Goal: Task Accomplishment & Management: Manage account settings

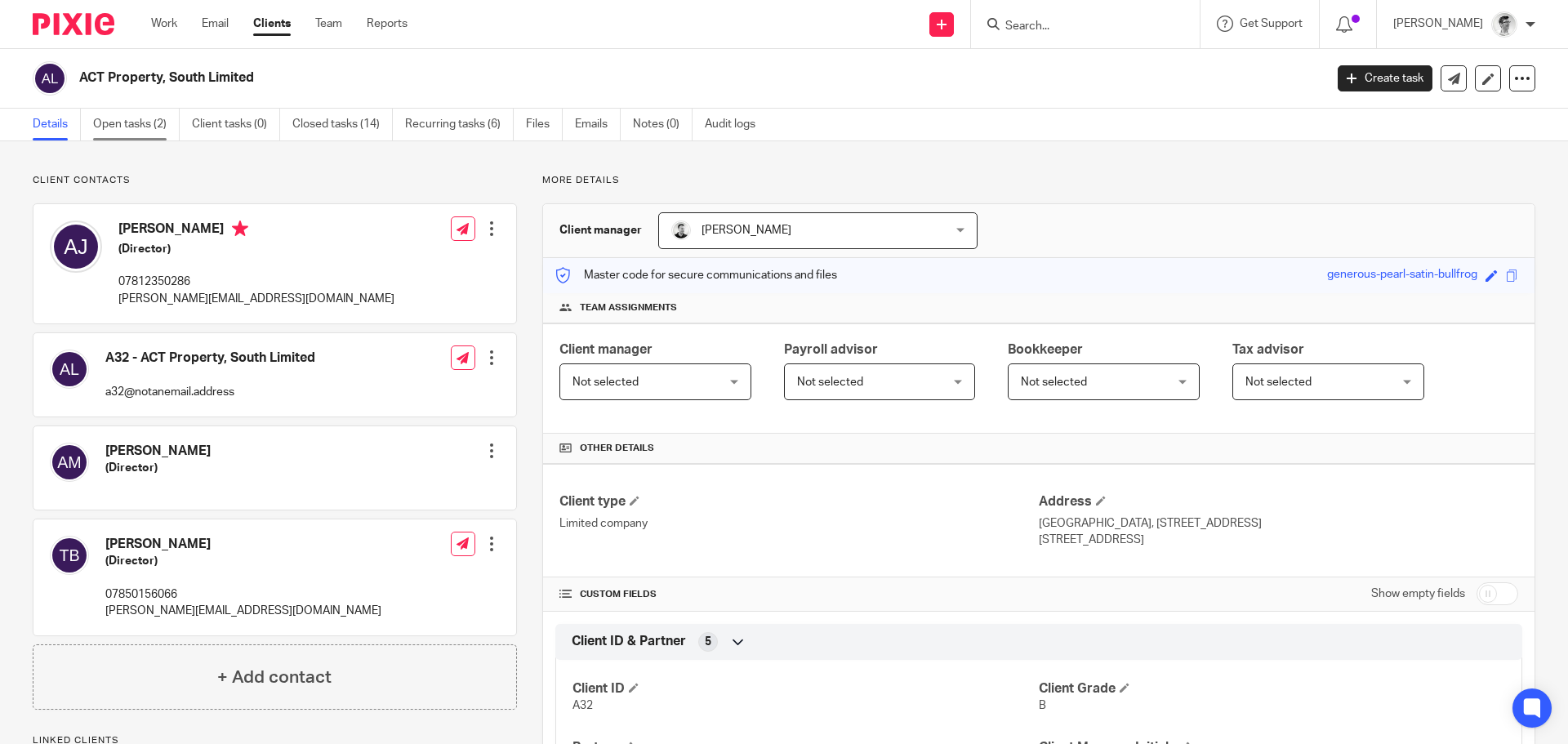
click at [165, 117] on link "Open tasks (2)" at bounding box center [136, 125] width 86 height 32
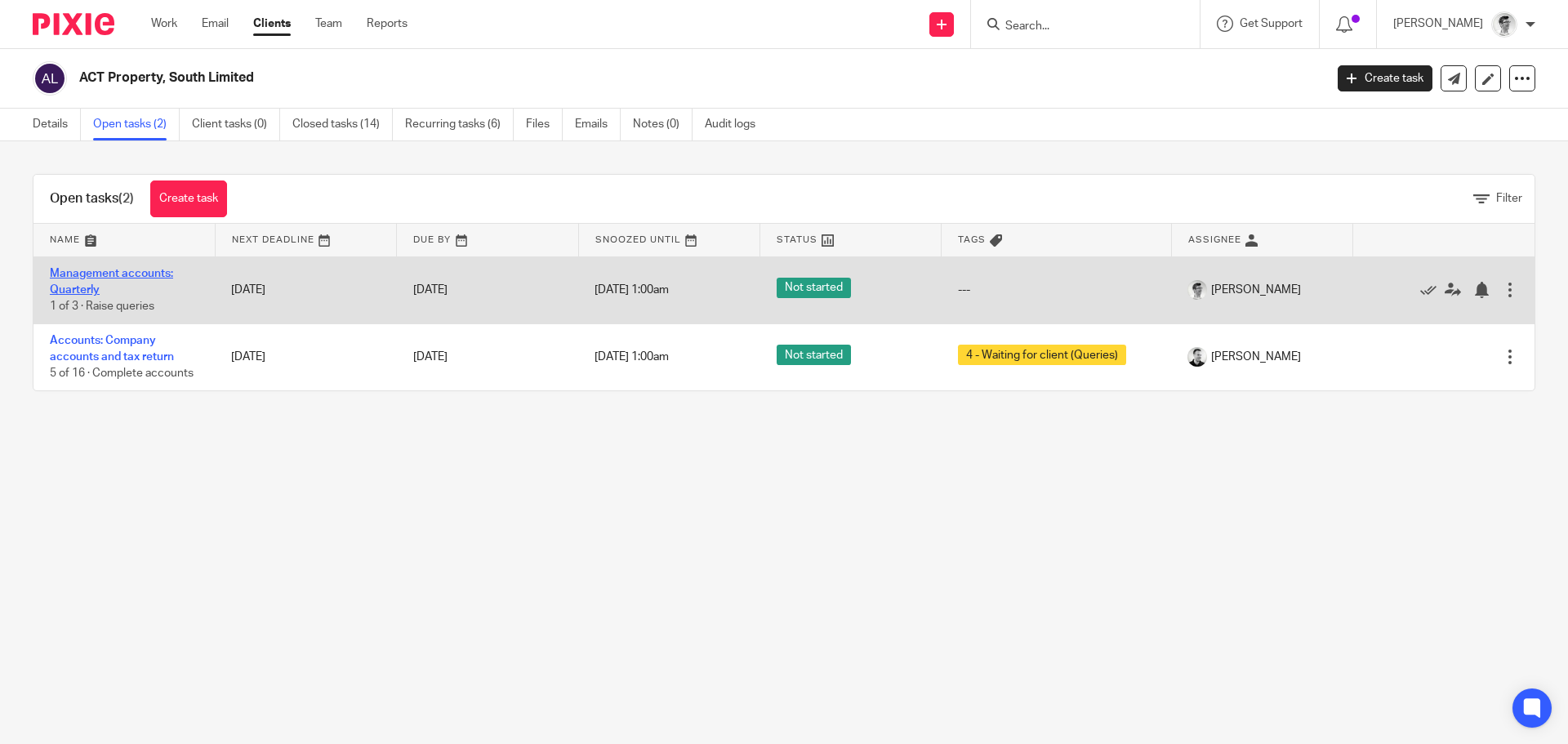
click at [74, 271] on link "Management accounts: Quarterly" at bounding box center [111, 281] width 124 height 28
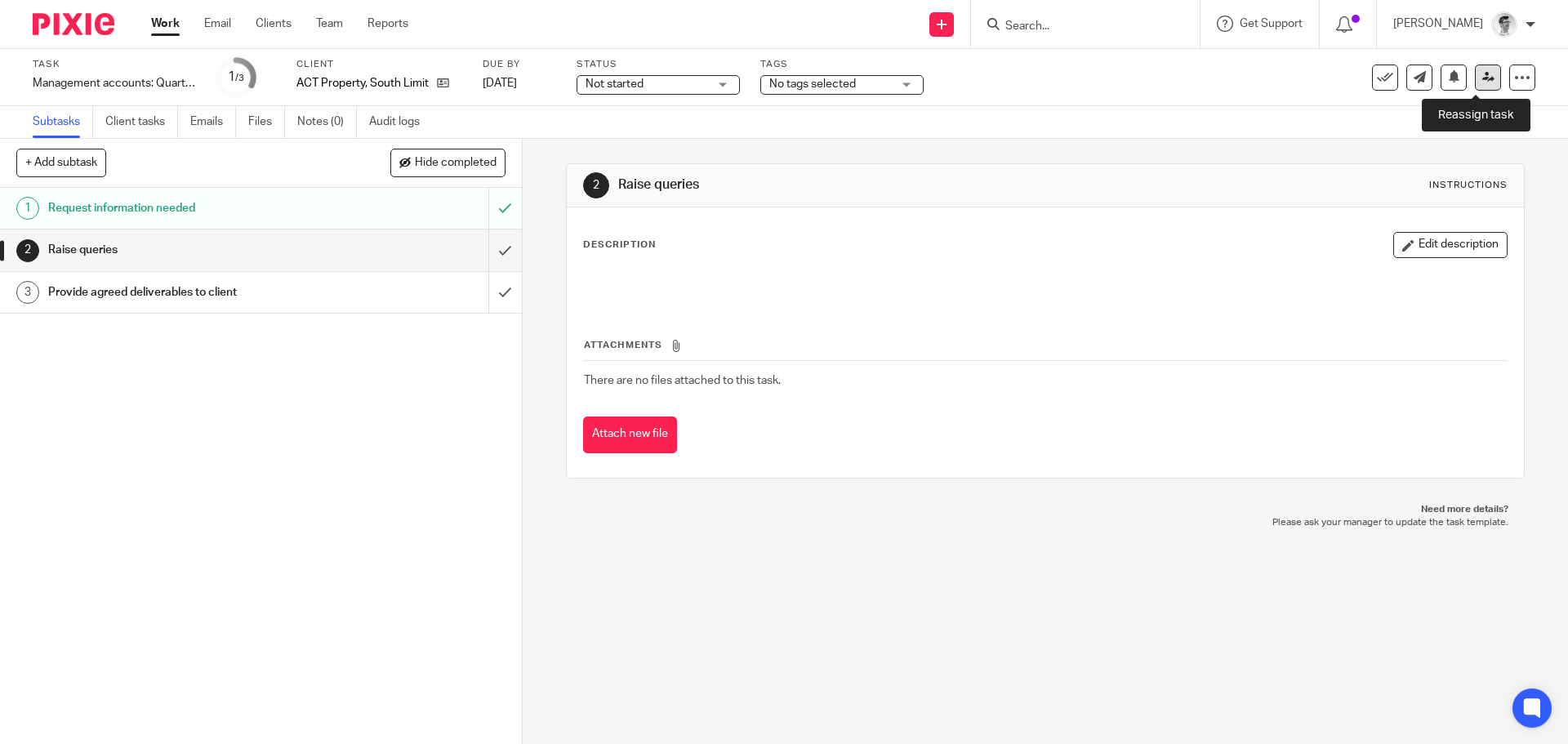
click at [1483, 77] on icon at bounding box center [1489, 77] width 12 height 12
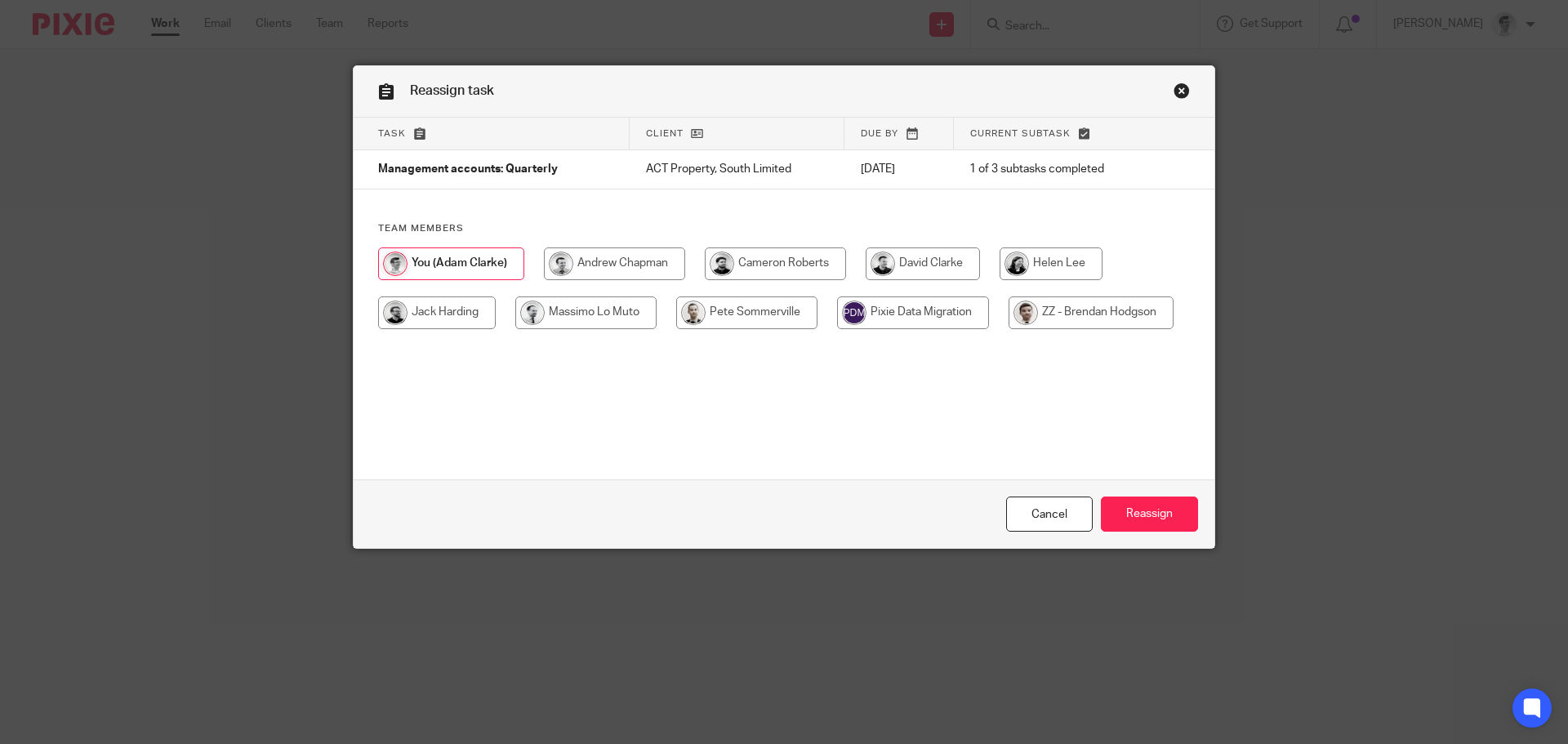
click at [899, 262] on input "radio" at bounding box center [922, 263] width 114 height 33
radio input "true"
click at [1158, 509] on input "Reassign" at bounding box center [1150, 514] width 97 height 35
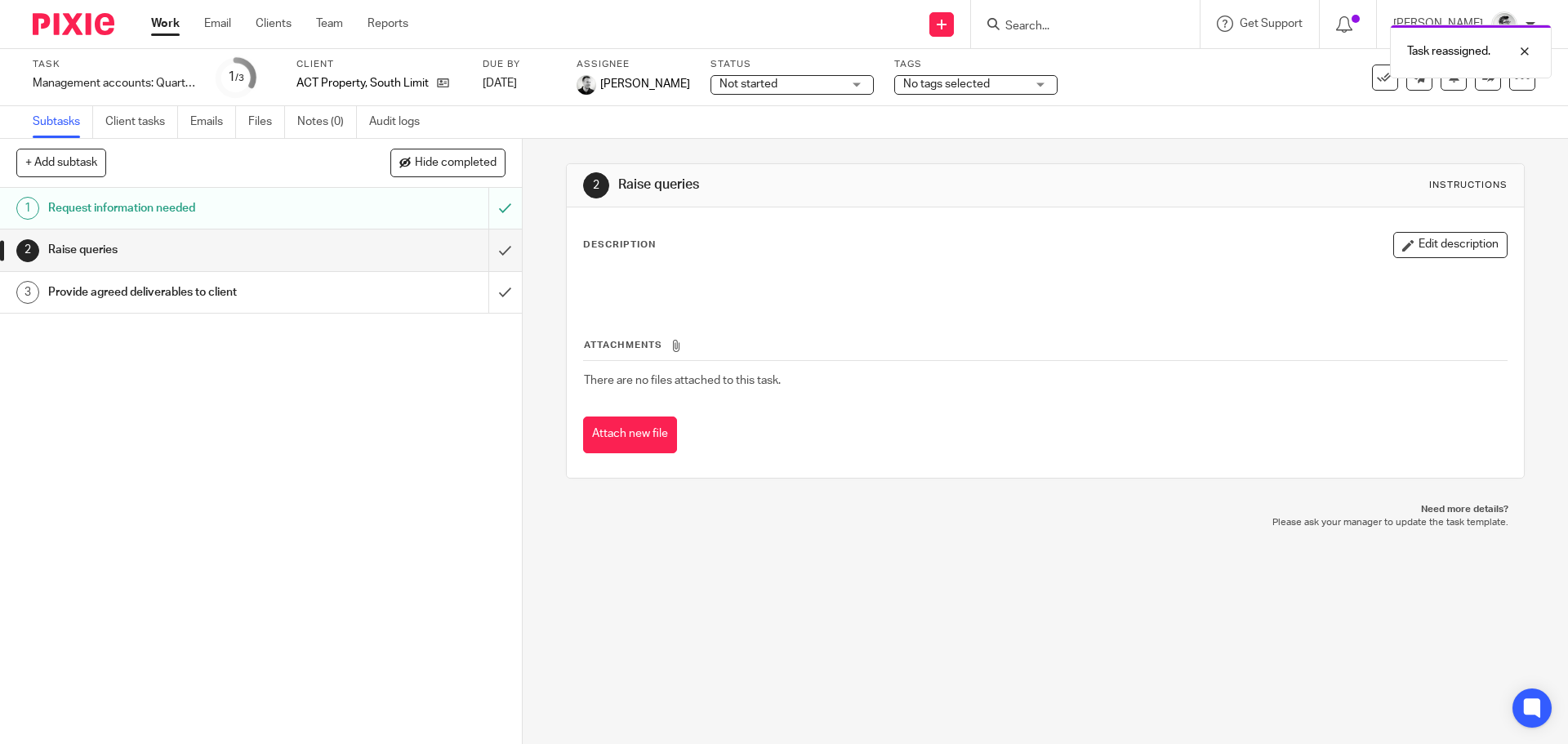
click at [171, 19] on link "Work" at bounding box center [166, 23] width 28 height 16
